Goal: Task Accomplishment & Management: Use online tool/utility

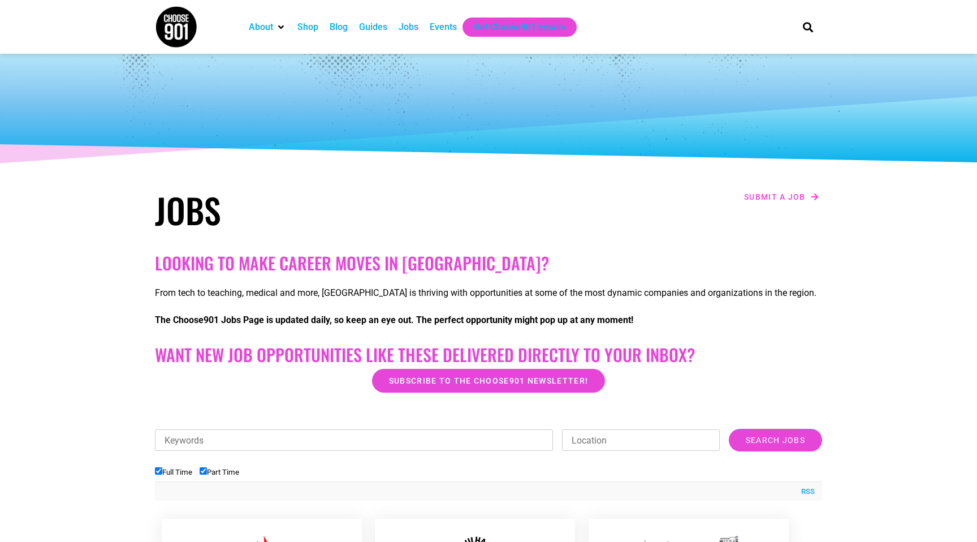
click at [186, 32] on img at bounding box center [176, 27] width 42 height 42
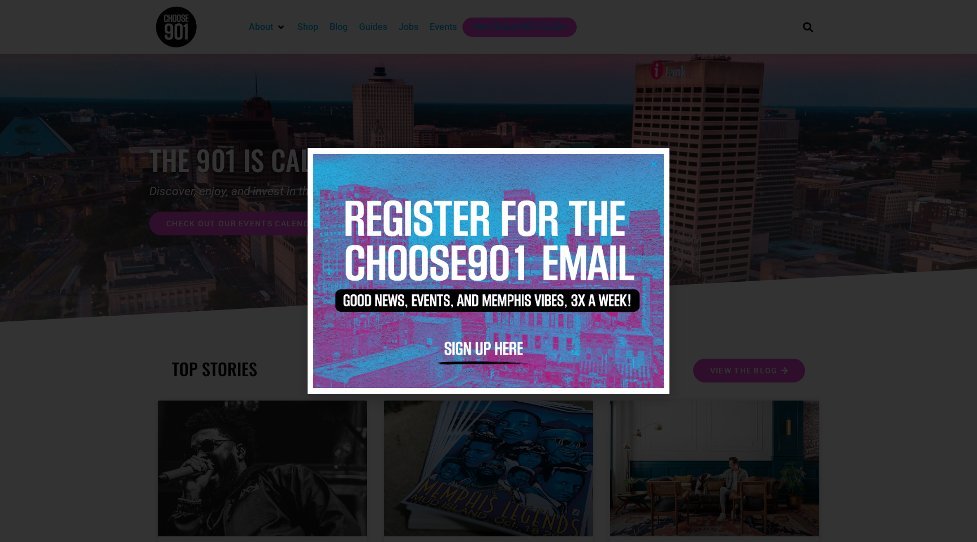
click at [653, 162] on icon "Close" at bounding box center [654, 163] width 8 height 8
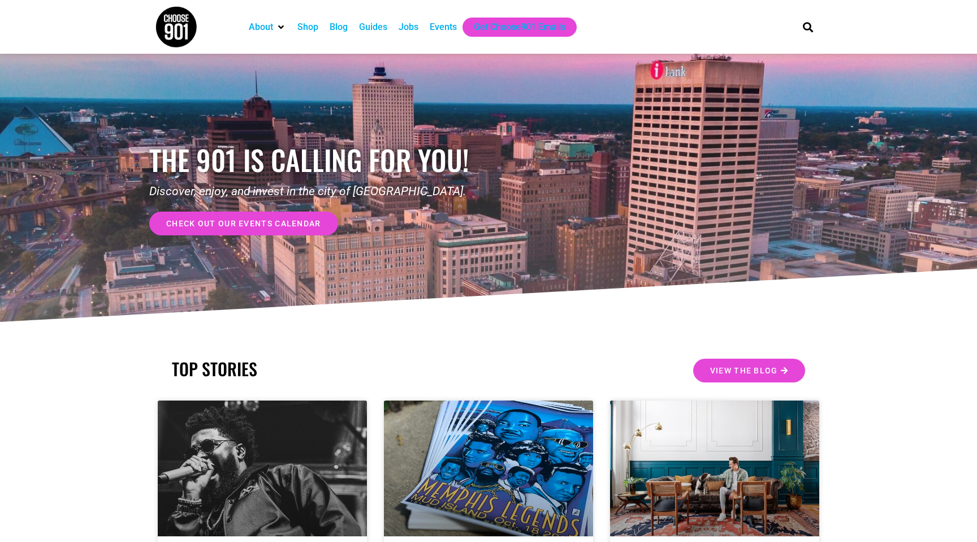
click at [412, 28] on div "Jobs" at bounding box center [409, 27] width 20 height 14
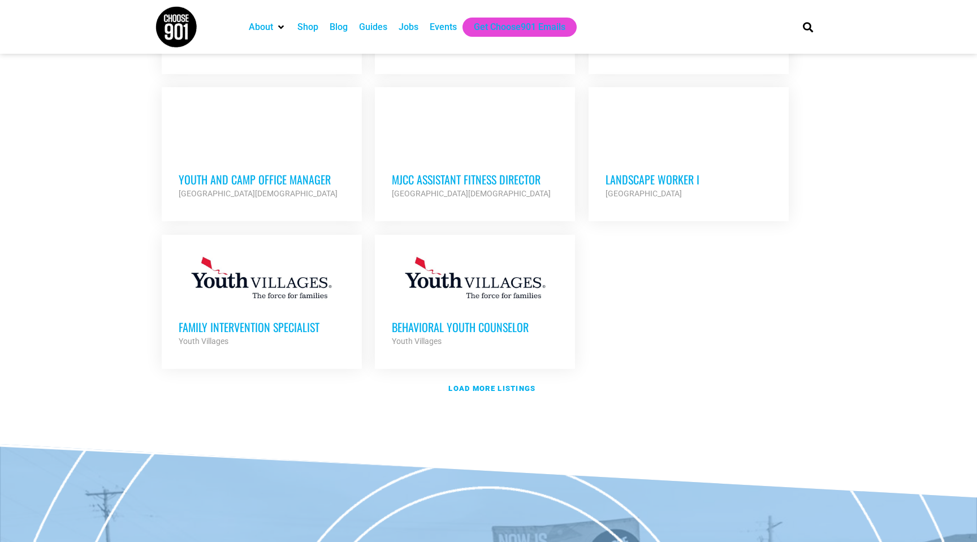
scroll to position [1267, 0]
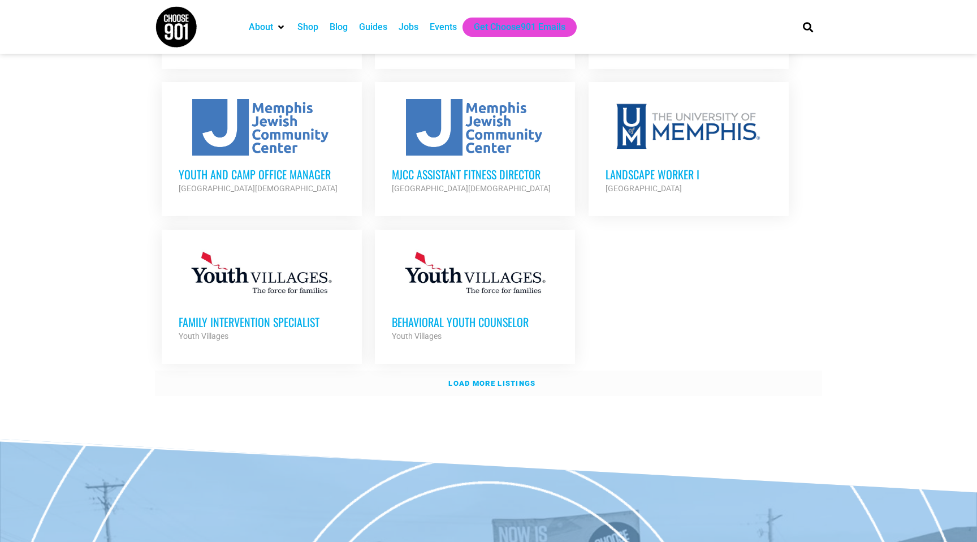
click at [446, 370] on link "Load more listings" at bounding box center [488, 383] width 667 height 26
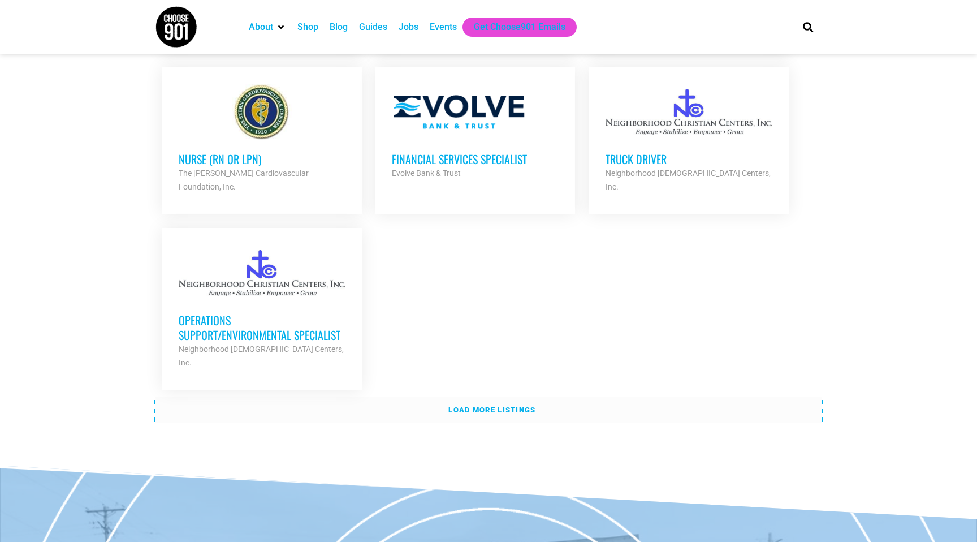
scroll to position [2403, 0]
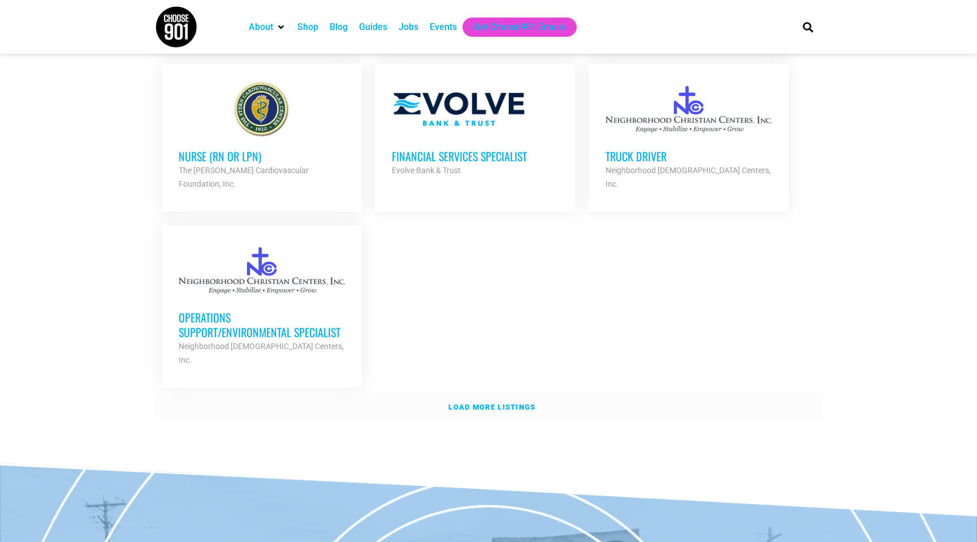
click at [446, 394] on link "Load more listings" at bounding box center [488, 407] width 667 height 26
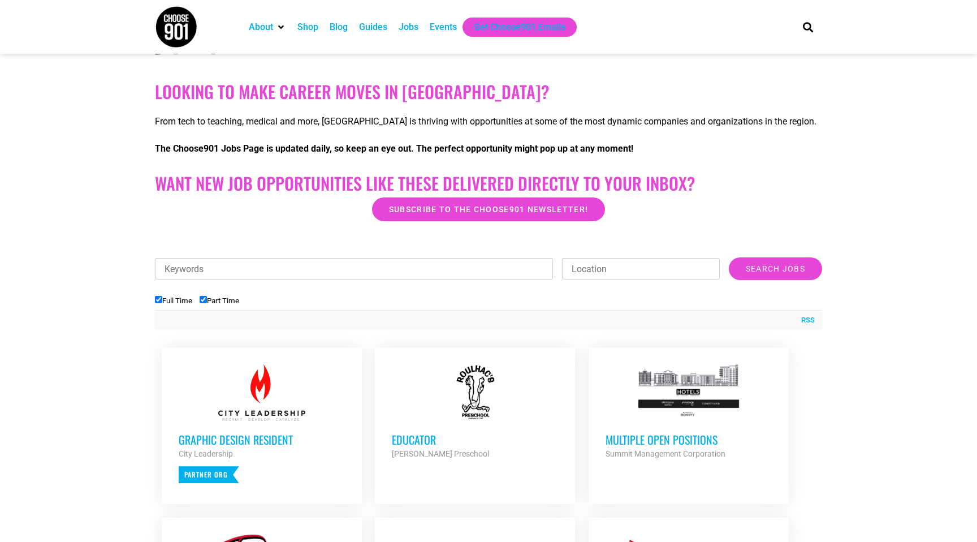
scroll to position [0, 0]
